Goal: Task Accomplishment & Management: Manage account settings

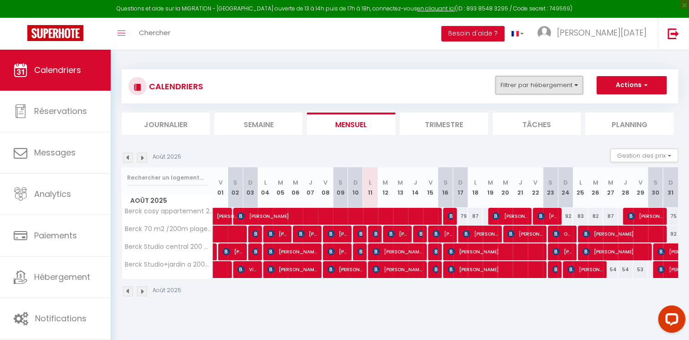
click at [561, 94] on button "Filtrer par hébergement" at bounding box center [538, 85] width 87 height 18
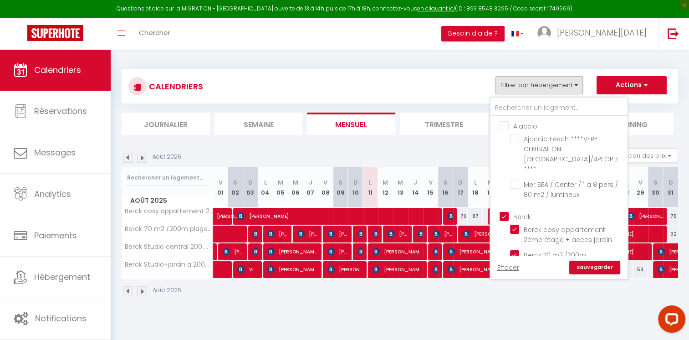
click at [507, 211] on input "Berck" at bounding box center [567, 215] width 137 height 9
checkbox input "false"
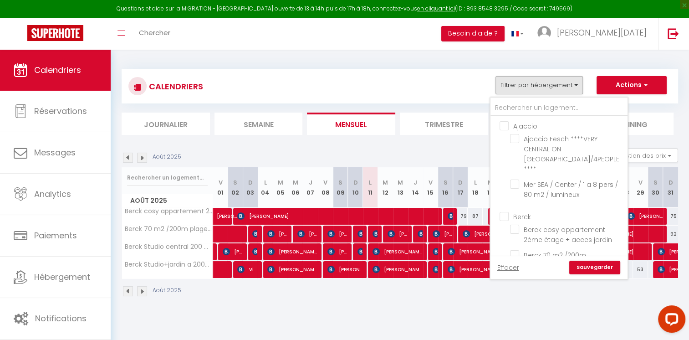
checkbox input "false"
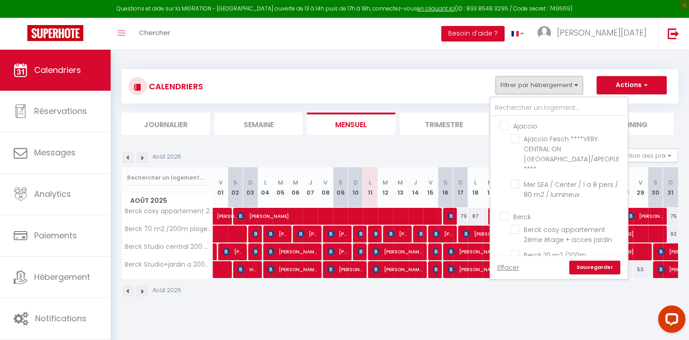
checkbox input "false"
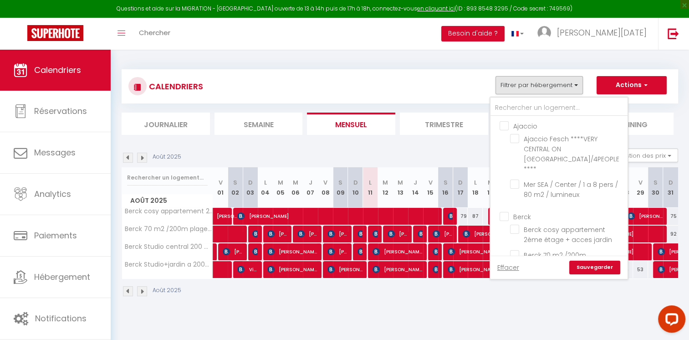
checkbox input "false"
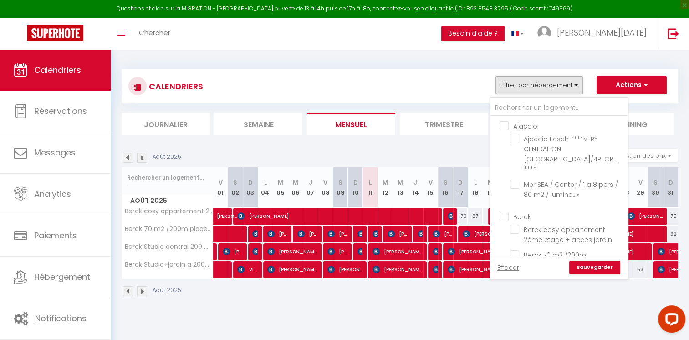
checkbox input "false"
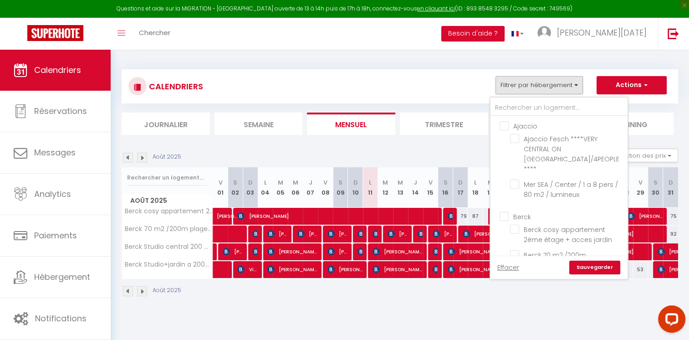
checkbox input "false"
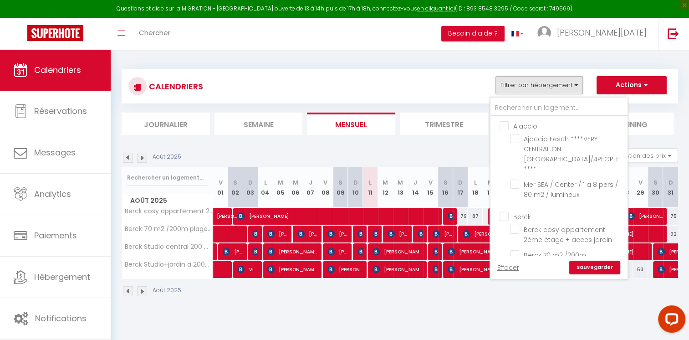
checkbox input "false"
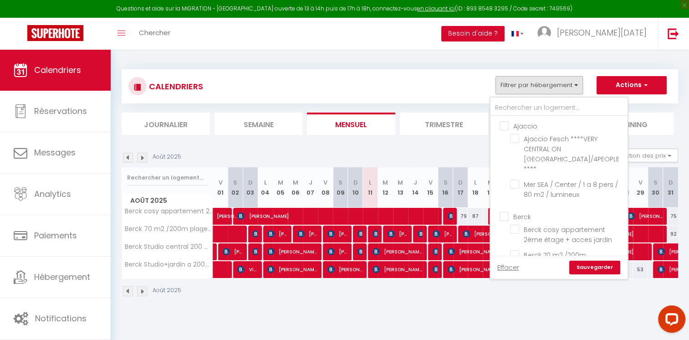
checkbox input "false"
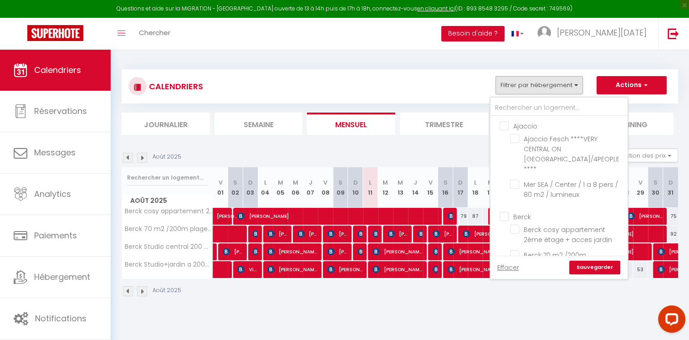
checkbox input "false"
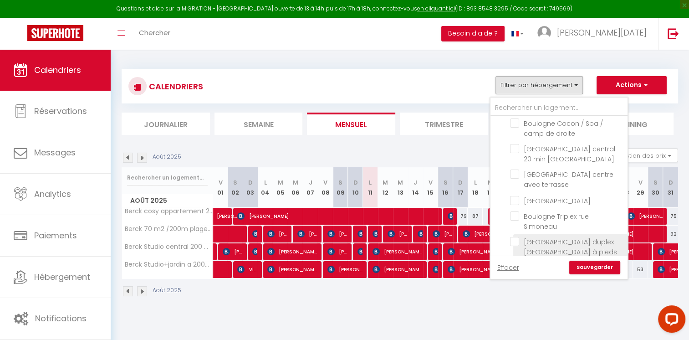
scroll to position [319, 0]
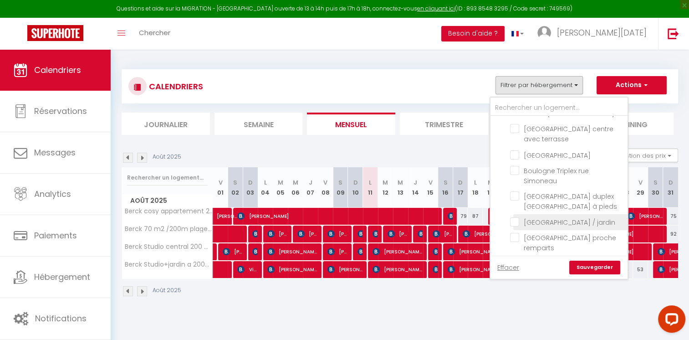
click at [516, 217] on input "[GEOGRAPHIC_DATA] / jardin" at bounding box center [567, 221] width 114 height 9
checkbox input "true"
checkbox input "false"
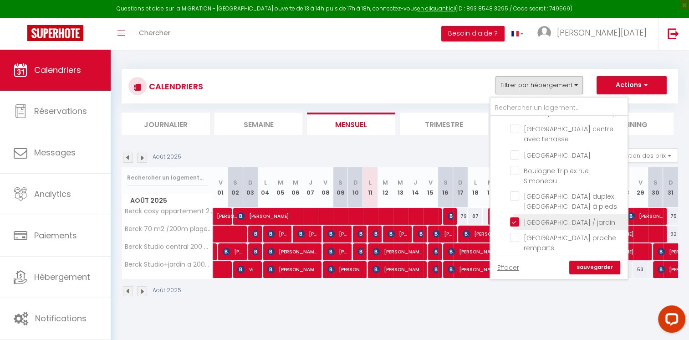
checkbox input "false"
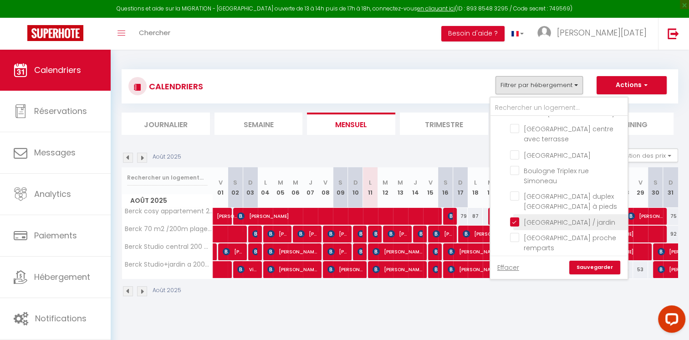
checkbox input "false"
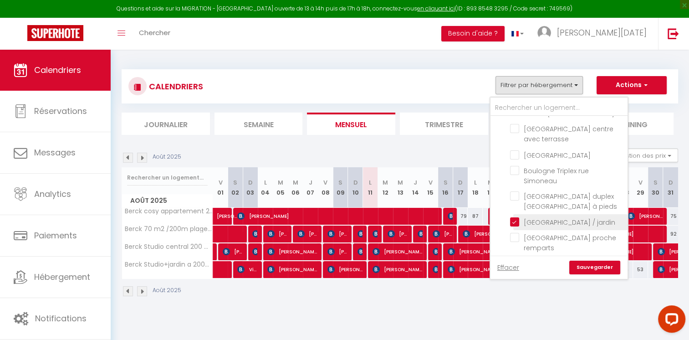
checkbox input "false"
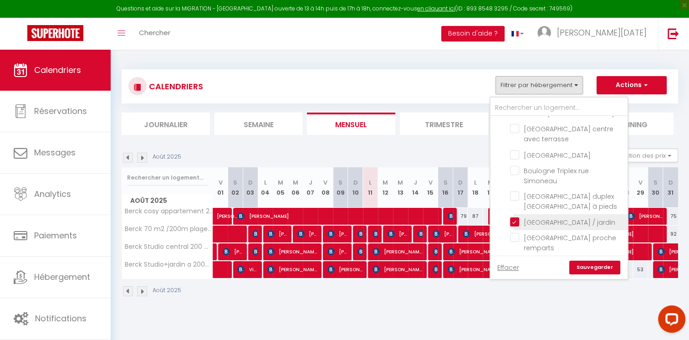
checkbox input "false"
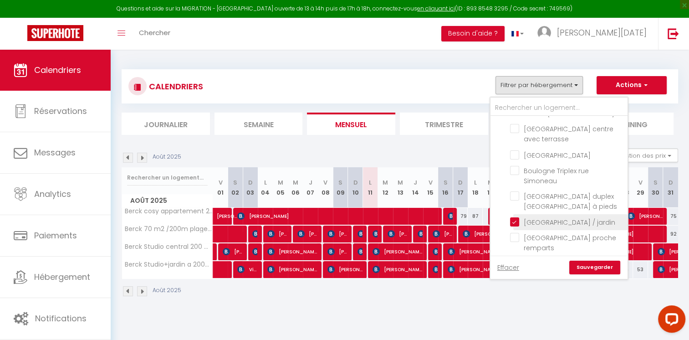
checkbox input "false"
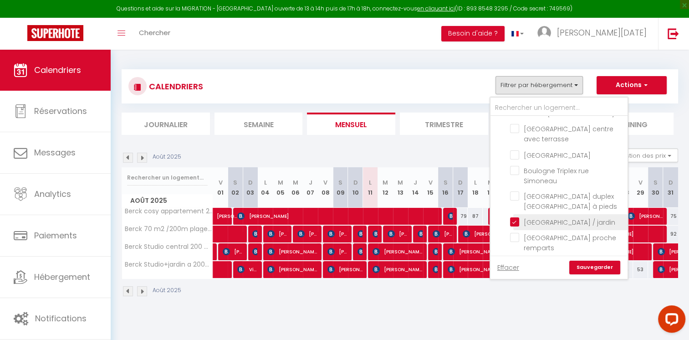
checkbox input "false"
click at [520, 234] on input "[GEOGRAPHIC_DATA] proche remparts" at bounding box center [567, 237] width 114 height 9
checkbox input "true"
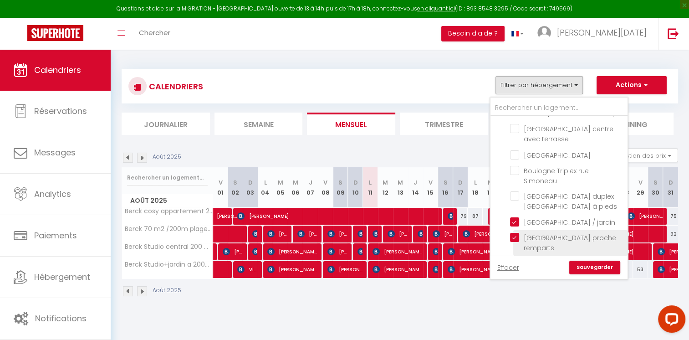
checkbox input "false"
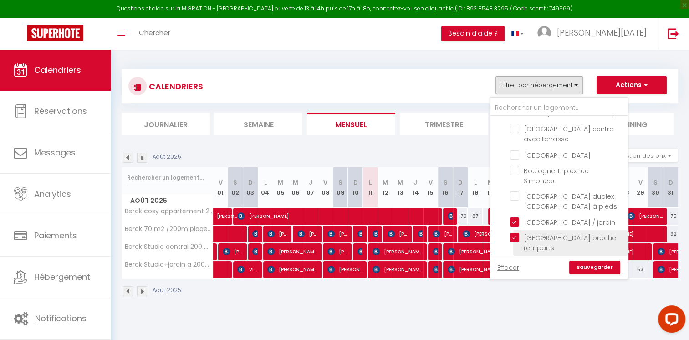
checkbox input "false"
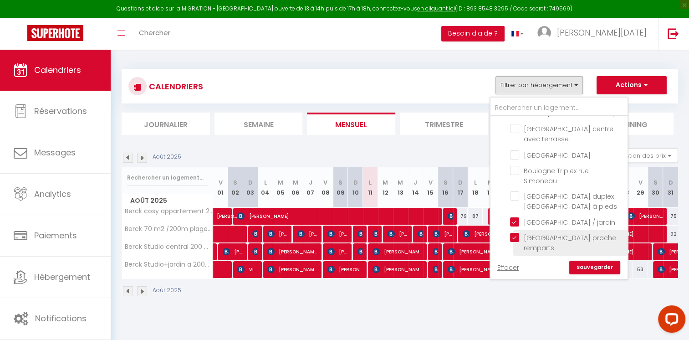
checkbox input "false"
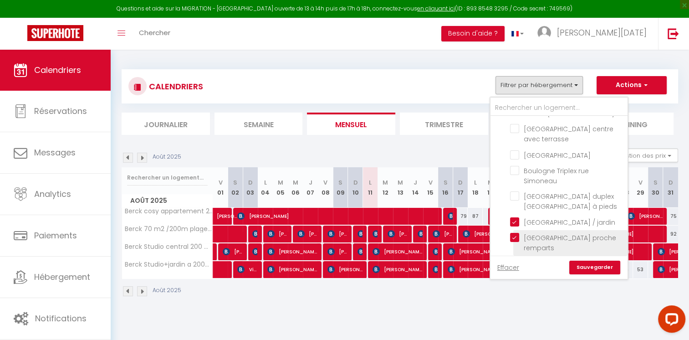
checkbox input "false"
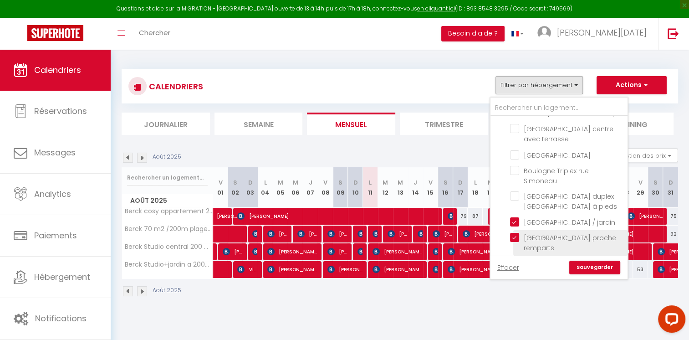
checkbox input "false"
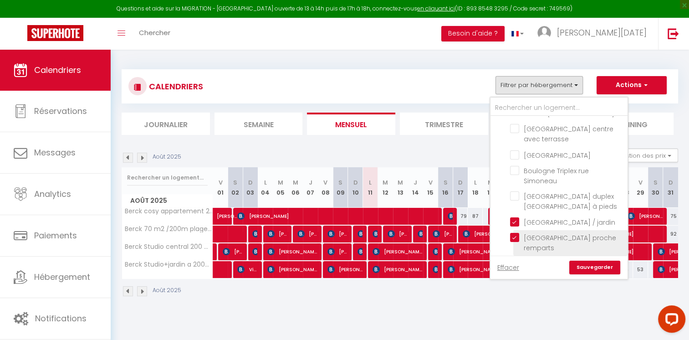
checkbox input "false"
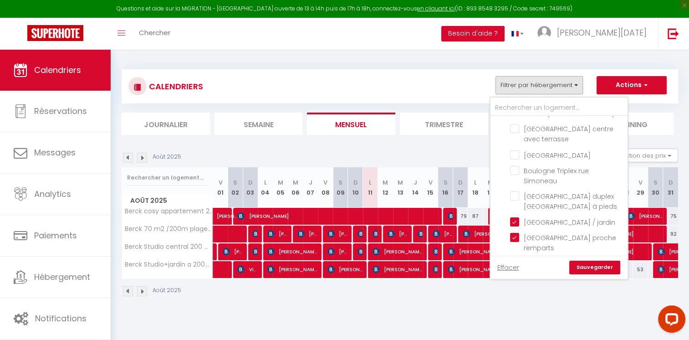
click at [583, 267] on link "Sauvegarder" at bounding box center [594, 267] width 51 height 14
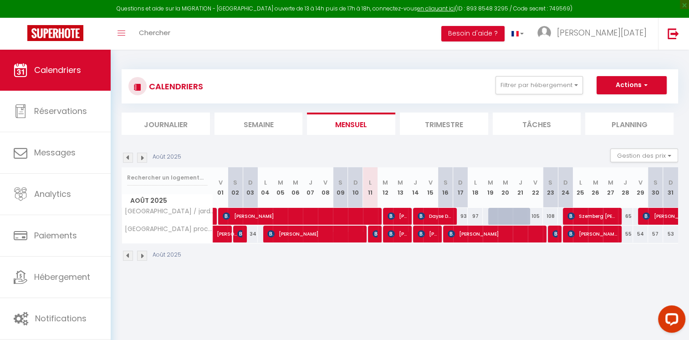
click at [515, 215] on div at bounding box center [520, 216] width 15 height 17
type input "137"
type input "Jeu 21 Août 2025"
type input "Ven 22 Août 2025"
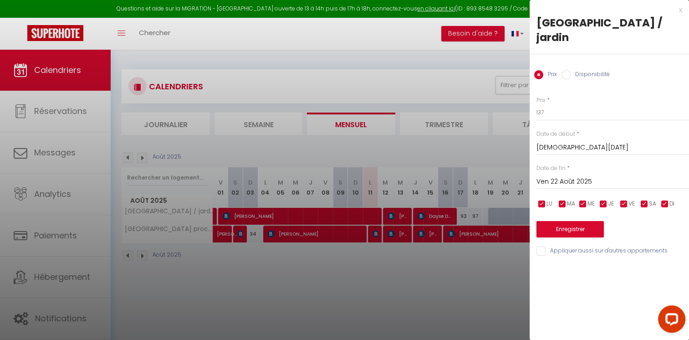
click at [568, 75] on input "Disponibilité" at bounding box center [565, 74] width 9 height 9
radio input "true"
radio input "false"
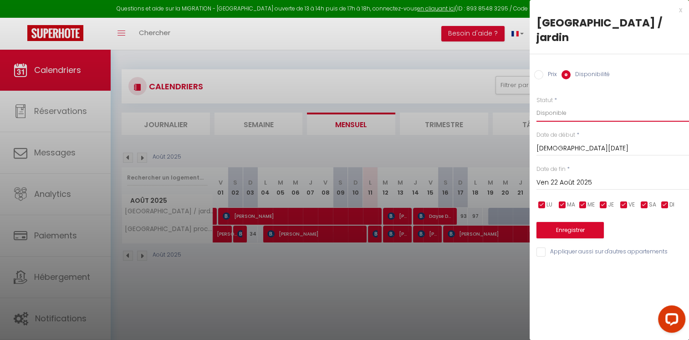
click at [544, 116] on select "Disponible Indisponible" at bounding box center [612, 112] width 152 height 17
select select "0"
click at [536, 104] on select "Disponible Indisponible" at bounding box center [612, 112] width 152 height 17
click at [555, 228] on button "Enregistrer" at bounding box center [569, 230] width 67 height 16
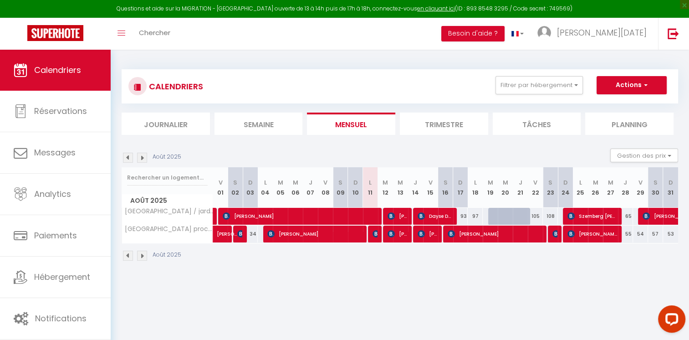
click at [317, 263] on div "Août 2025" at bounding box center [400, 256] width 556 height 27
click at [534, 210] on div "105" at bounding box center [535, 216] width 15 height 17
select select "1"
type input "Ven 22 Août 2025"
type input "Sam 23 Août 2025"
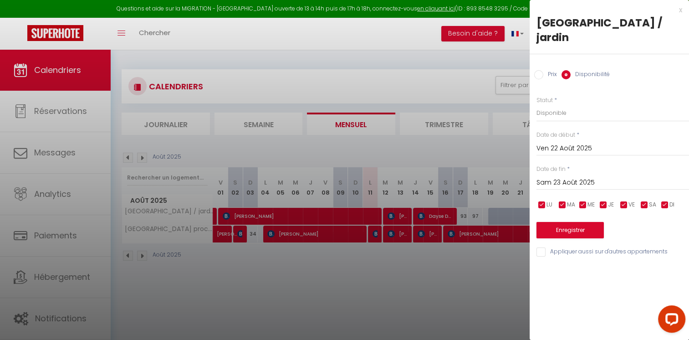
click at [510, 266] on div at bounding box center [344, 170] width 689 height 340
select select
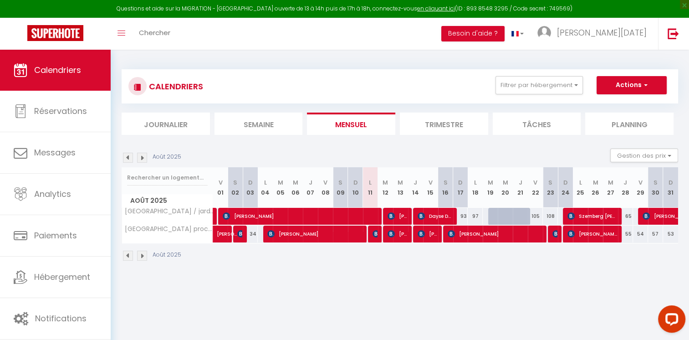
click at [501, 215] on div at bounding box center [505, 216] width 15 height 17
select select "1"
type input "Mer 20 Août 2025"
type input "Jeu 21 Août 2025"
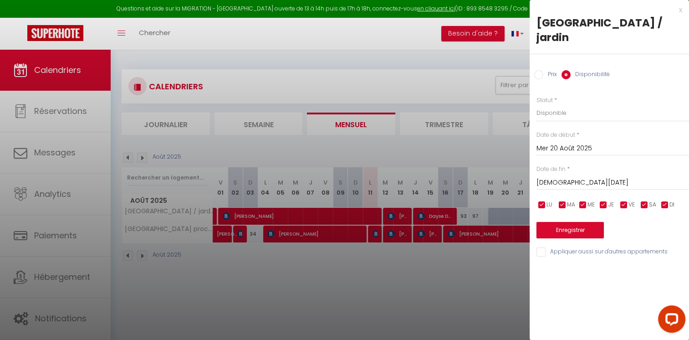
click at [551, 146] on input "Mer 20 Août 2025" at bounding box center [612, 148] width 152 height 12
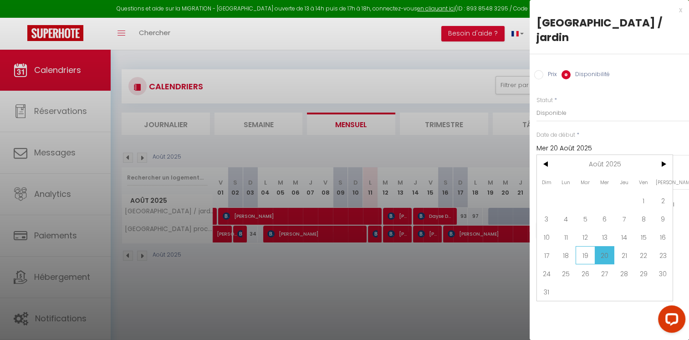
click at [587, 258] on span "19" at bounding box center [585, 255] width 20 height 18
type input "Mar 19 Août 2025"
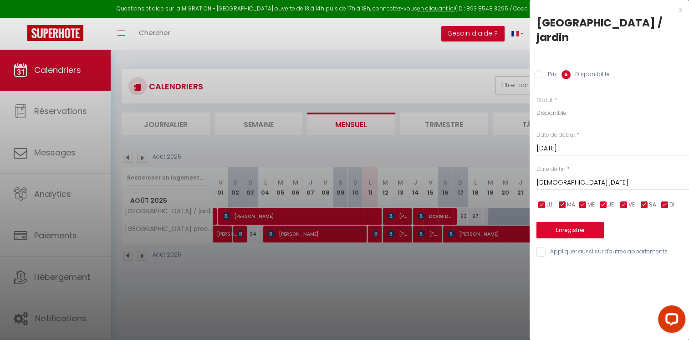
click at [560, 177] on input "Jeu 21 Août 2025" at bounding box center [612, 183] width 152 height 12
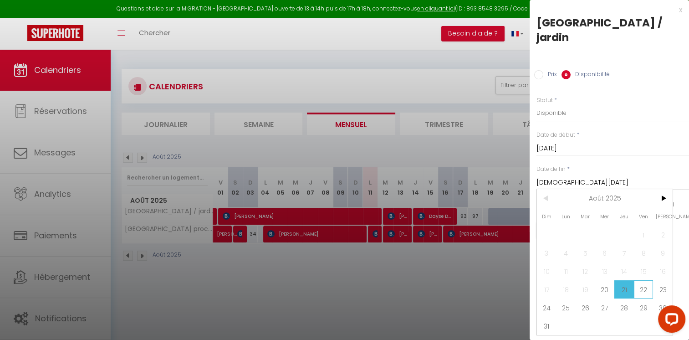
click at [644, 289] on span "22" at bounding box center [644, 289] width 20 height 18
type input "Ven 22 Août 2025"
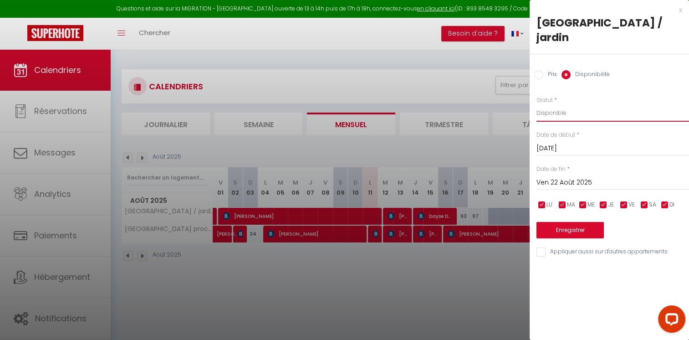
click at [569, 109] on select "Disponible Indisponible" at bounding box center [612, 112] width 152 height 17
select select "0"
click at [536, 104] on select "Disponible Indisponible" at bounding box center [612, 112] width 152 height 17
click at [578, 227] on button "Enregistrer" at bounding box center [569, 230] width 67 height 16
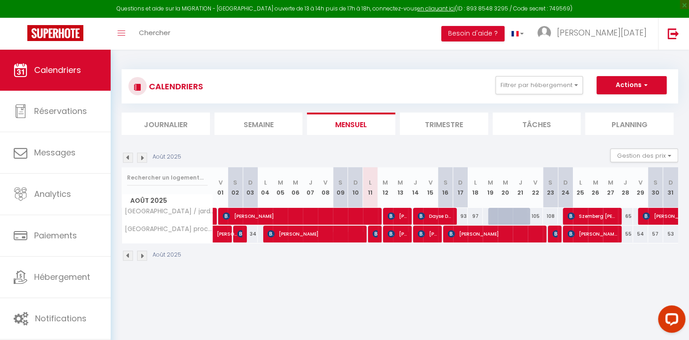
click at [660, 230] on div "57" at bounding box center [655, 233] width 15 height 17
click at [0, 0] on div at bounding box center [0, 0] width 0 height 0
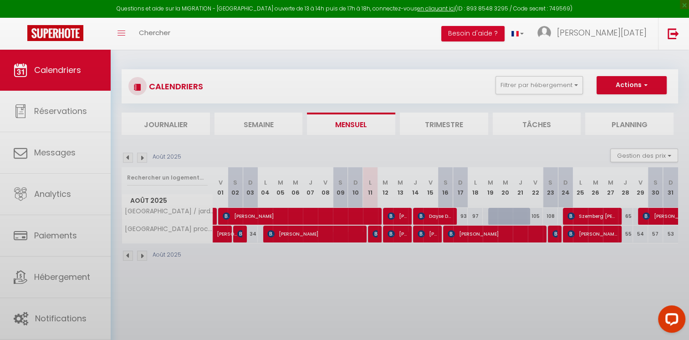
drag, startPoint x: 661, startPoint y: 230, endPoint x: 697, endPoint y: 359, distance: 133.7
click at [688, 339] on html "Questions et aide sur la MIGRATION - Salle Zoom ouverte de 13 à 14h puis de 17h…" at bounding box center [344, 170] width 689 height 340
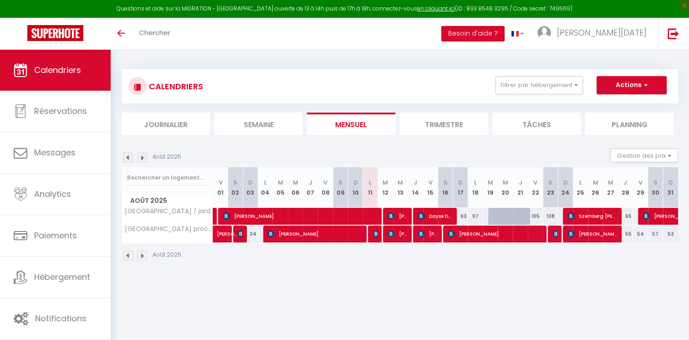
select select
click at [539, 216] on div "105" at bounding box center [535, 216] width 15 height 17
type input "105"
type input "Ven 22 Août 2025"
type input "Sam 23 Août 2025"
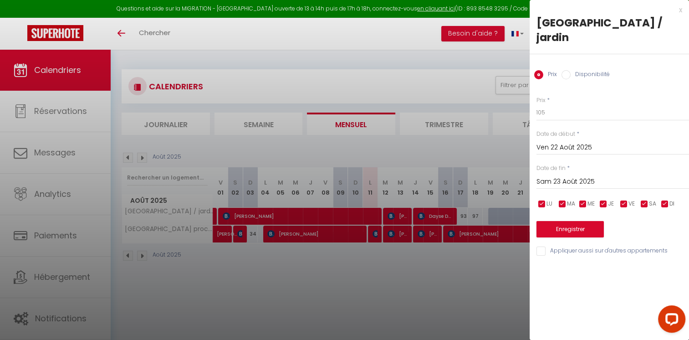
click at [559, 183] on input "Sam 23 Août 2025" at bounding box center [612, 182] width 152 height 12
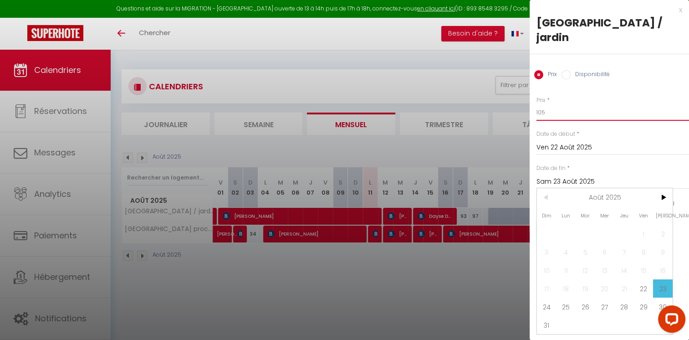
click at [554, 119] on input "105" at bounding box center [612, 112] width 152 height 16
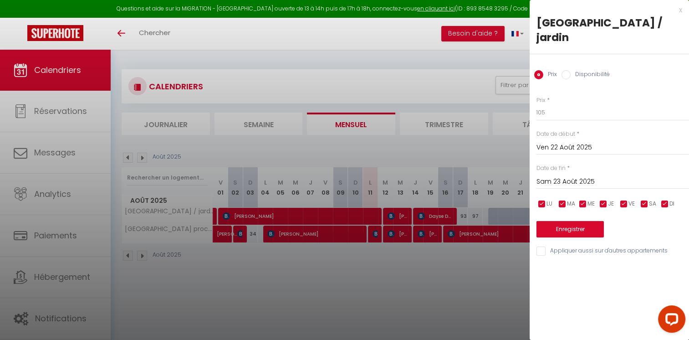
click at [588, 67] on div "Prix Disponibilité" at bounding box center [608, 69] width 159 height 30
click at [574, 74] on label "Disponibilité" at bounding box center [589, 75] width 39 height 10
click at [570, 74] on input "Disponibilité" at bounding box center [565, 74] width 9 height 9
radio input "true"
radio input "false"
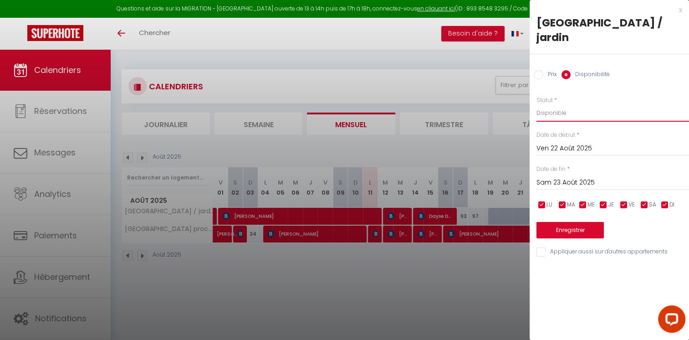
click at [560, 118] on select "Disponible Indisponible" at bounding box center [612, 112] width 152 height 17
select select "0"
click at [536, 104] on select "Disponible Indisponible" at bounding box center [612, 112] width 152 height 17
click at [551, 228] on button "Enregistrer" at bounding box center [569, 230] width 67 height 16
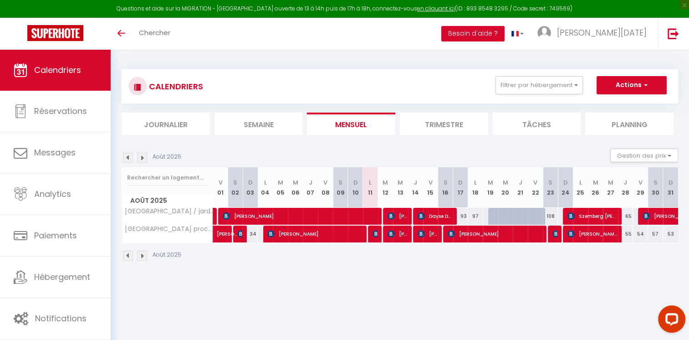
drag, startPoint x: 432, startPoint y: 67, endPoint x: 299, endPoint y: 284, distance: 254.6
click at [299, 284] on body "Questions et aide sur la MIGRATION - [GEOGRAPHIC_DATA] ouverte de 13 à 14h puis…" at bounding box center [344, 220] width 689 height 340
